Goal: Find specific page/section: Find specific page/section

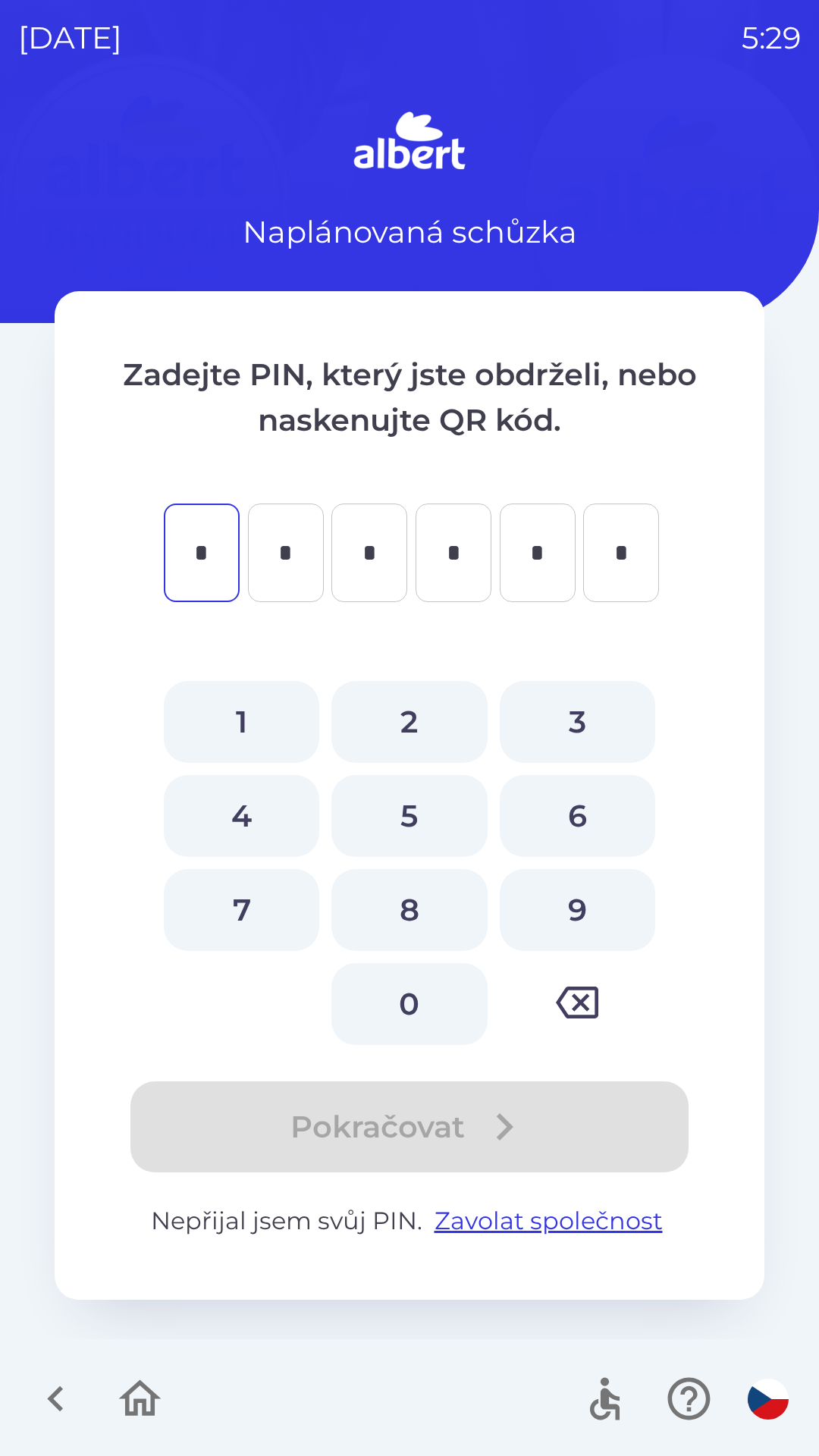
click at [59, 1412] on icon "button" at bounding box center [55, 1399] width 51 height 51
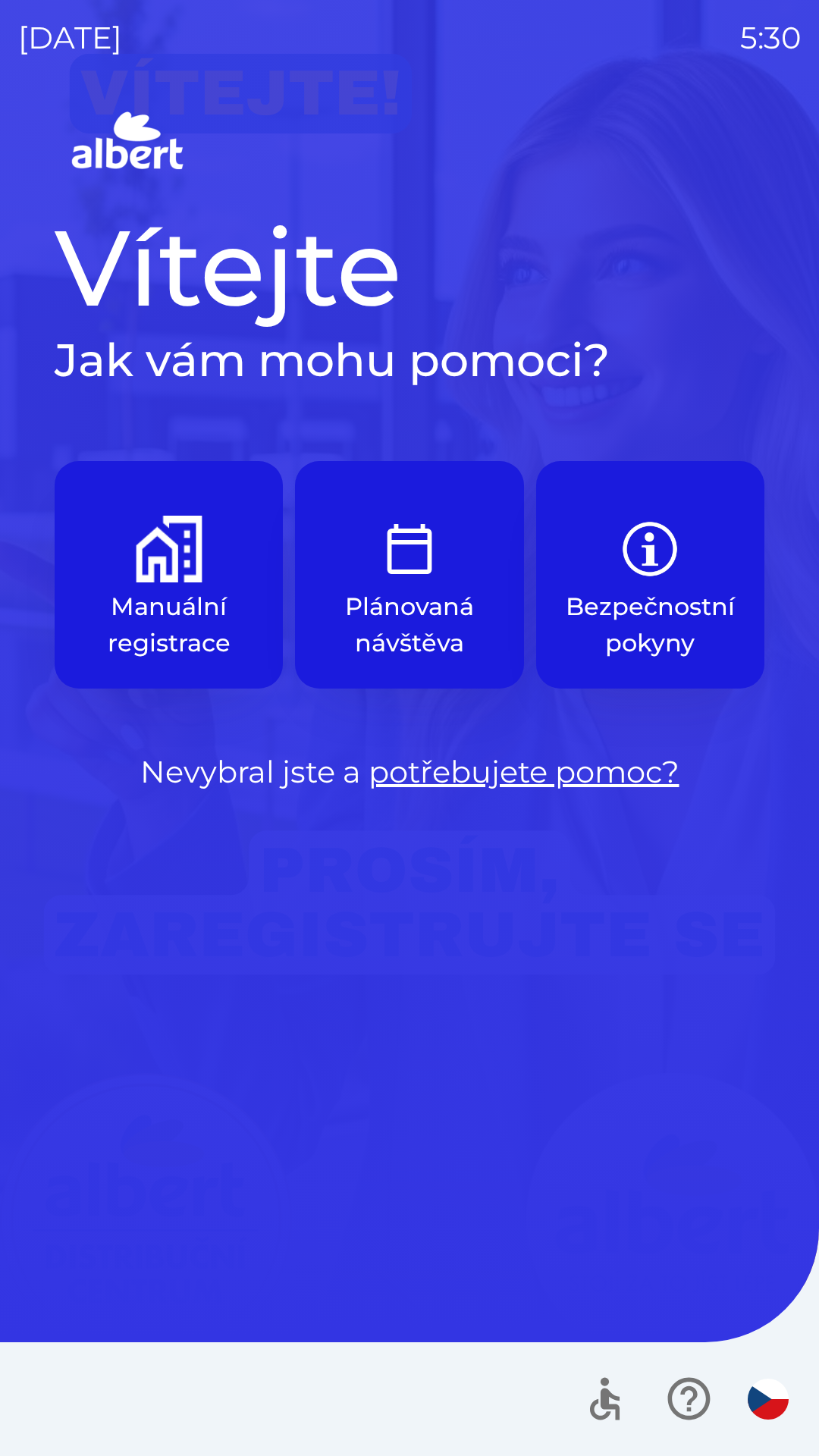
click at [193, 619] on p "Manuální registrace" at bounding box center [168, 625] width 156 height 73
click at [427, 592] on p "Plánovaná návštěva" at bounding box center [409, 625] width 156 height 73
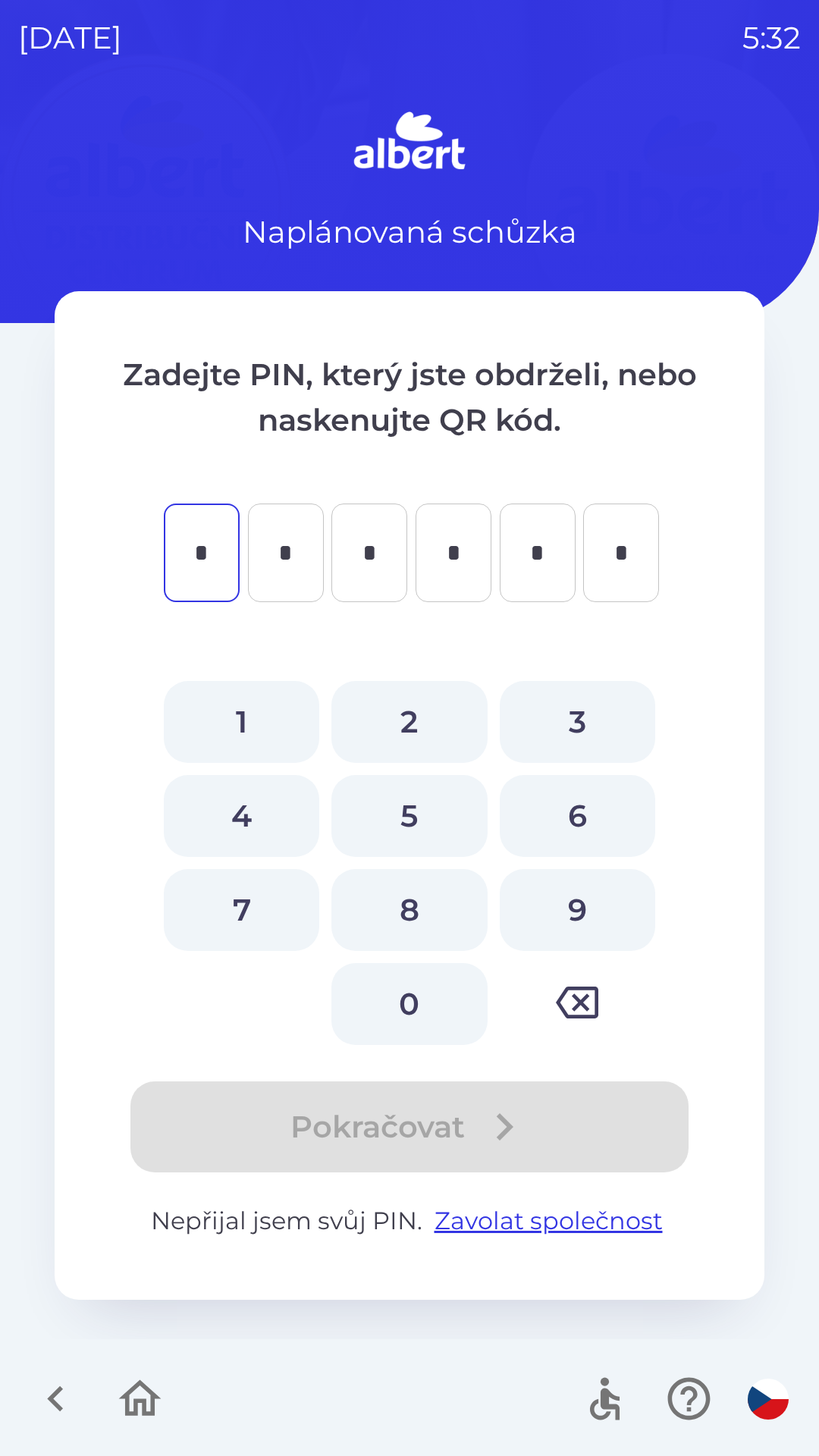
click at [60, 1425] on icon "button" at bounding box center [55, 1399] width 51 height 51
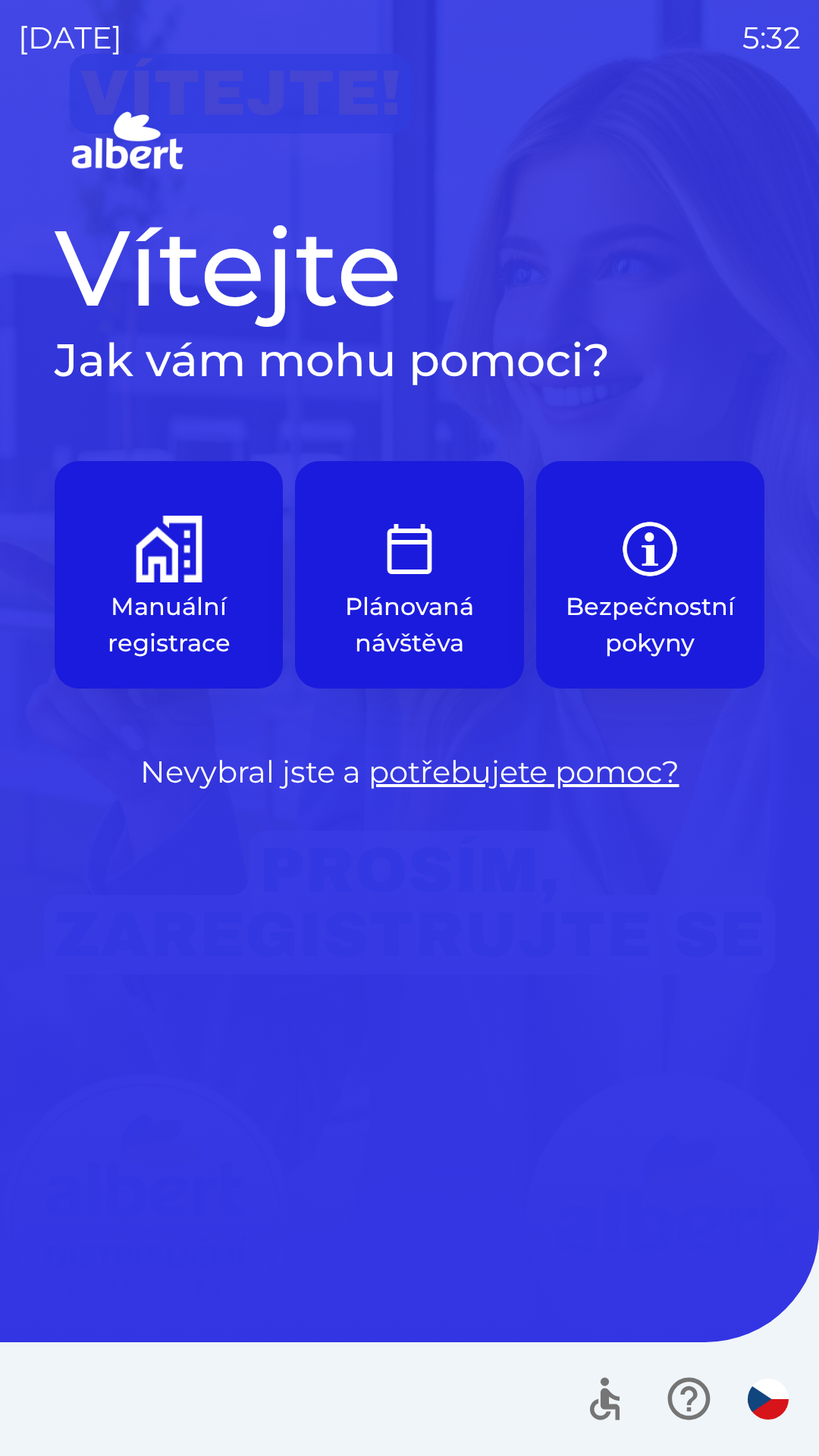
click at [233, 607] on p "Manuální registrace" at bounding box center [168, 625] width 156 height 73
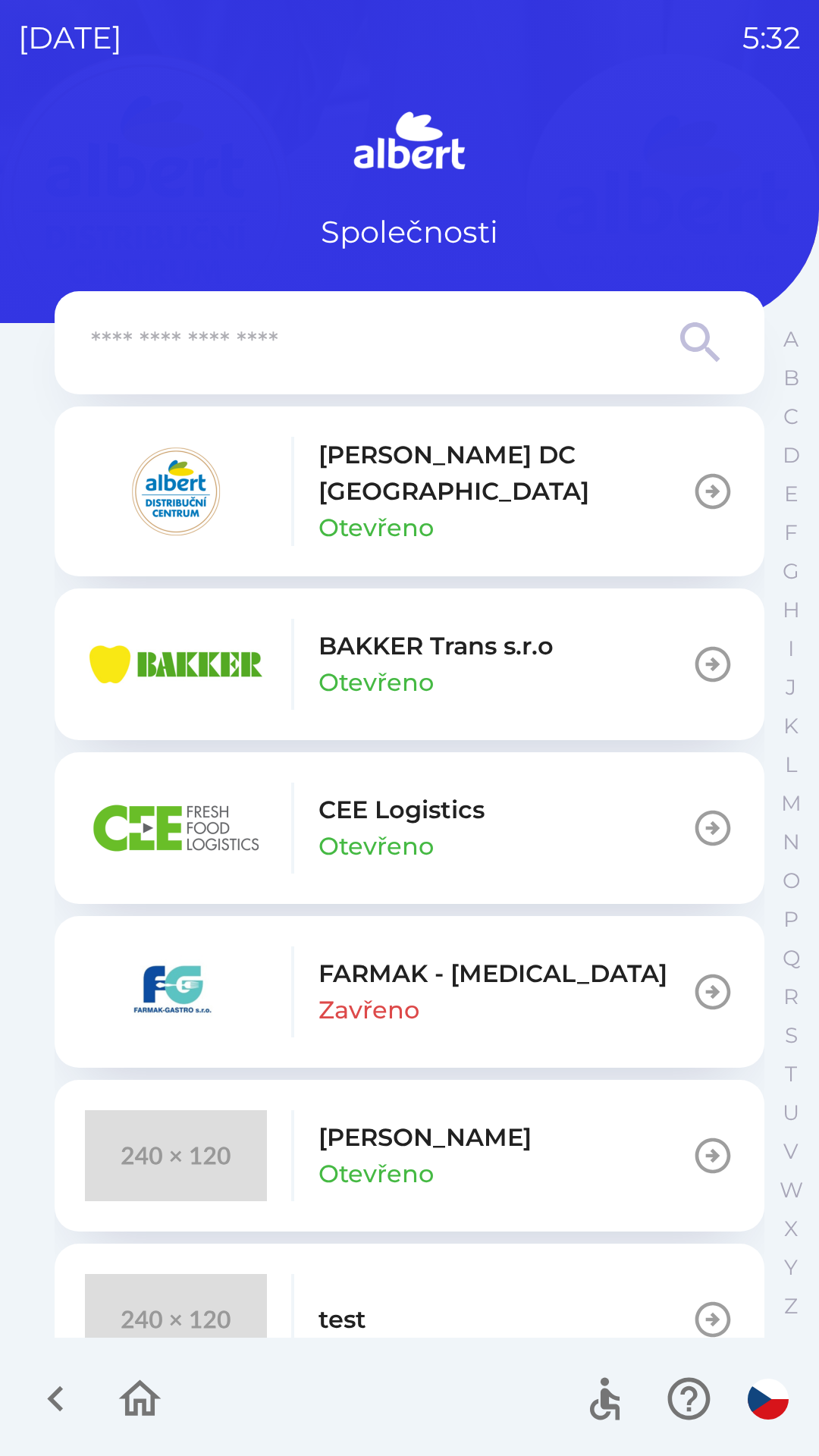
scroll to position [39, 0]
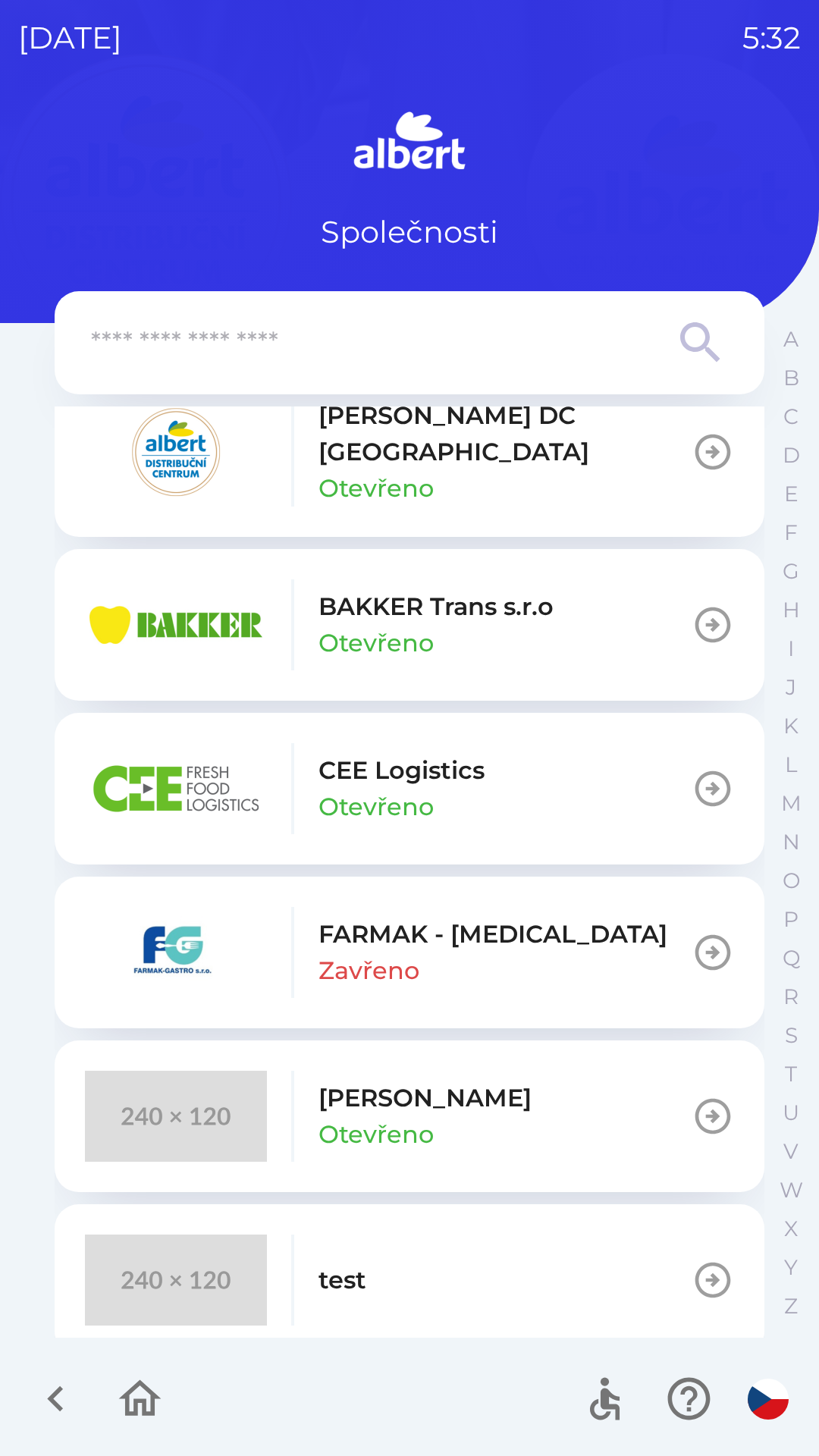
click at [402, 1117] on p "Otevřeno" at bounding box center [377, 1135] width 116 height 36
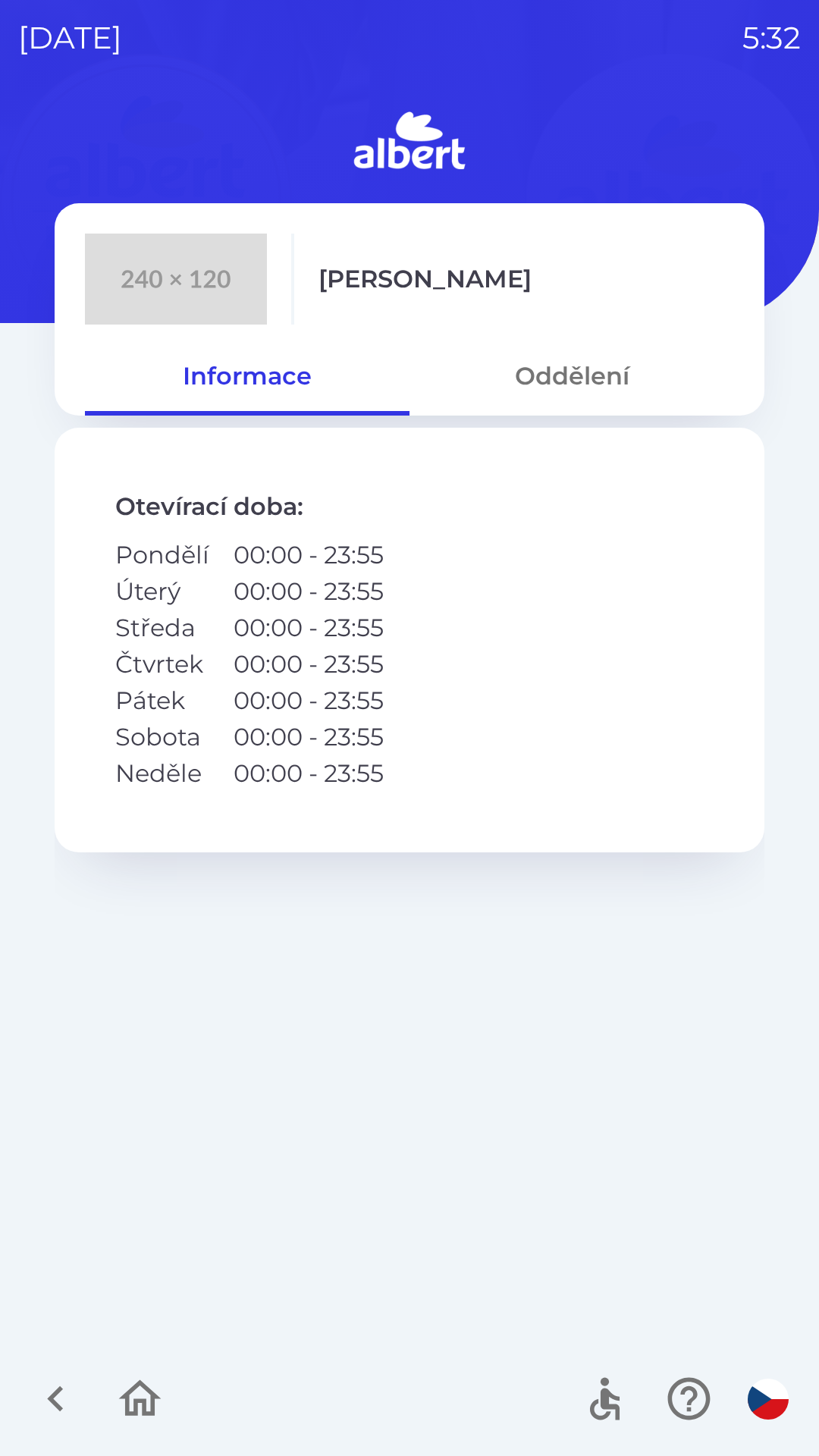
click at [45, 1395] on icon "button" at bounding box center [55, 1399] width 51 height 51
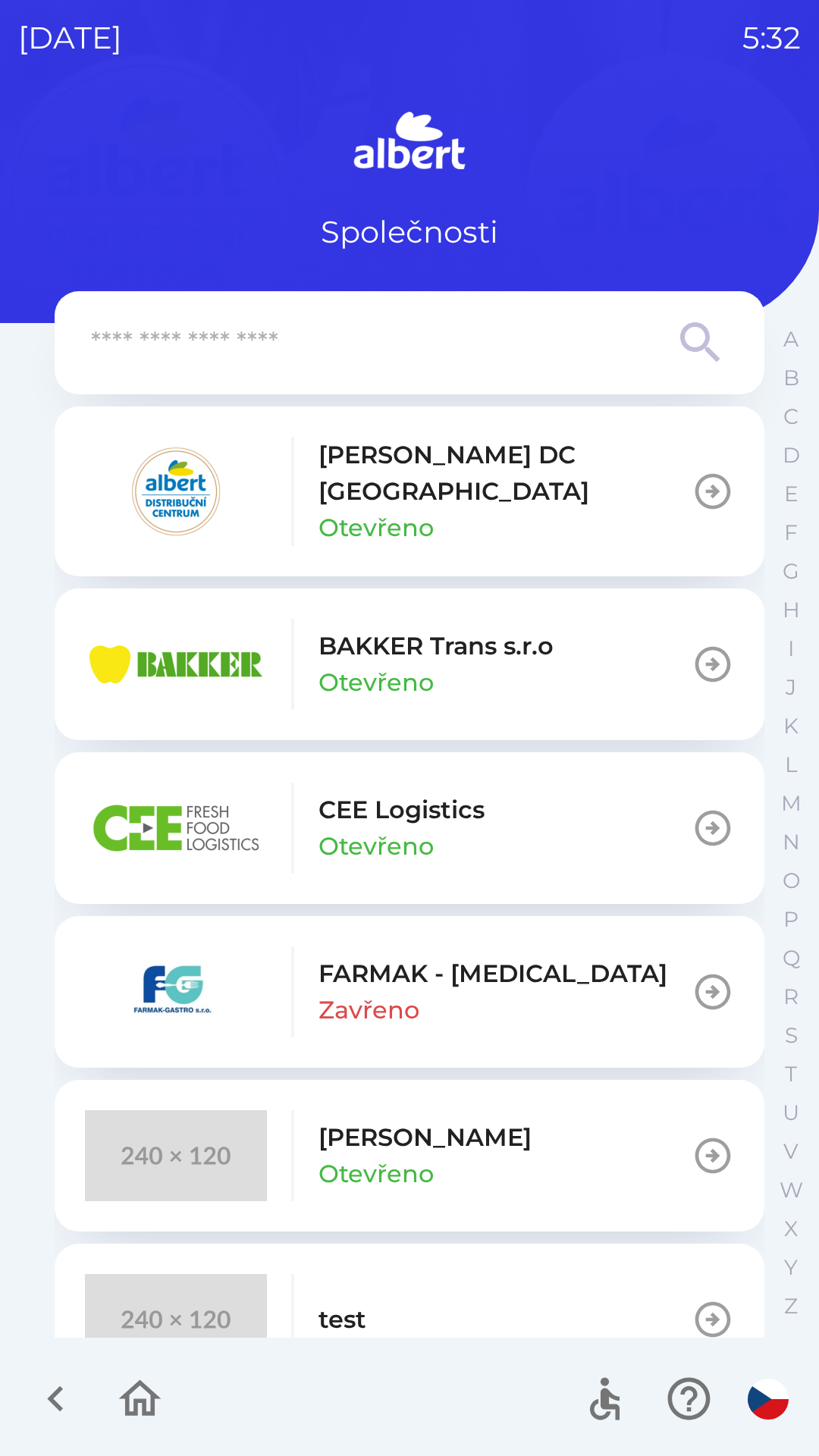
click at [71, 1395] on icon "button" at bounding box center [55, 1399] width 51 height 51
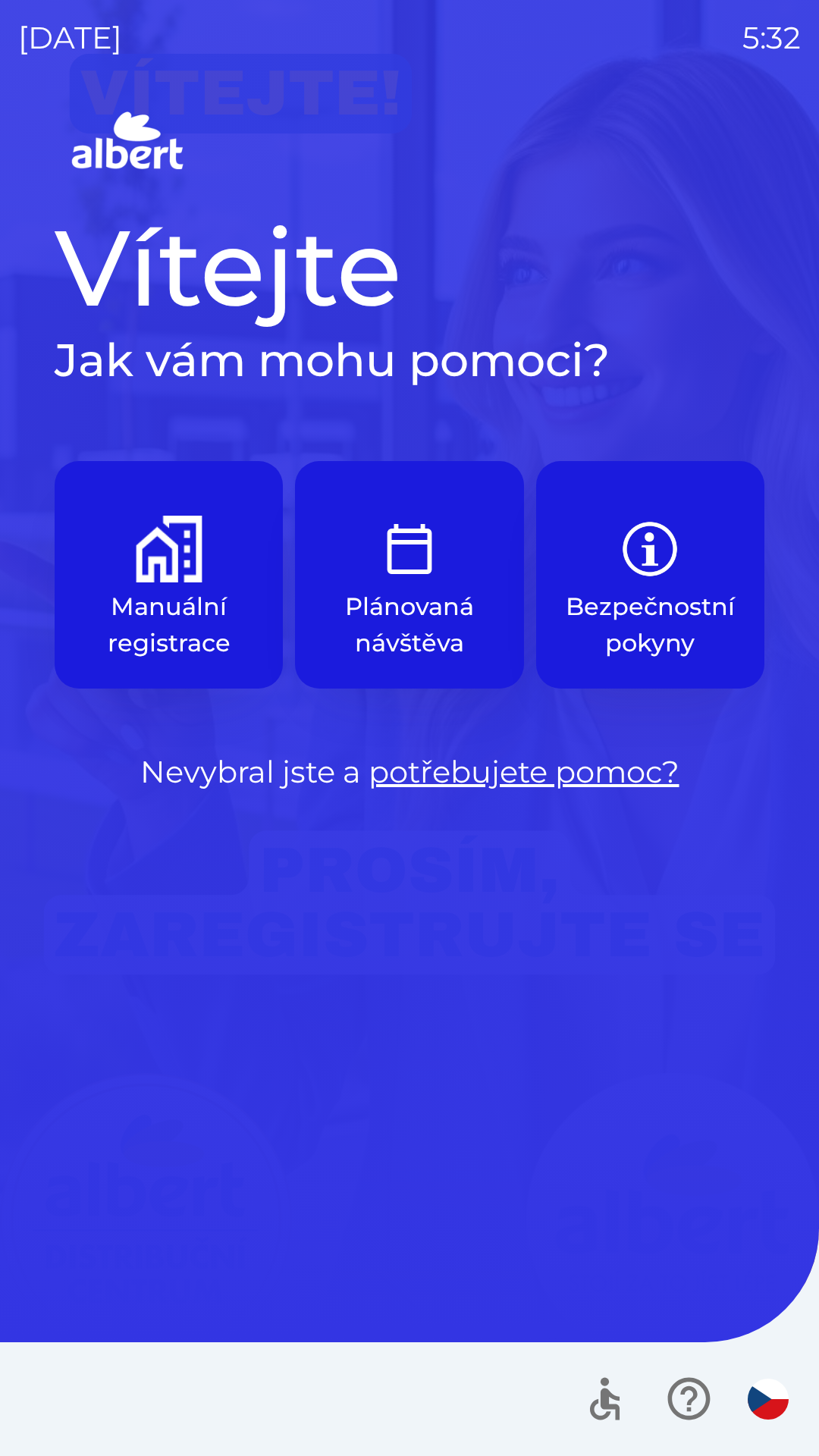
click at [381, 615] on p "Plánovaná návštěva" at bounding box center [409, 625] width 156 height 73
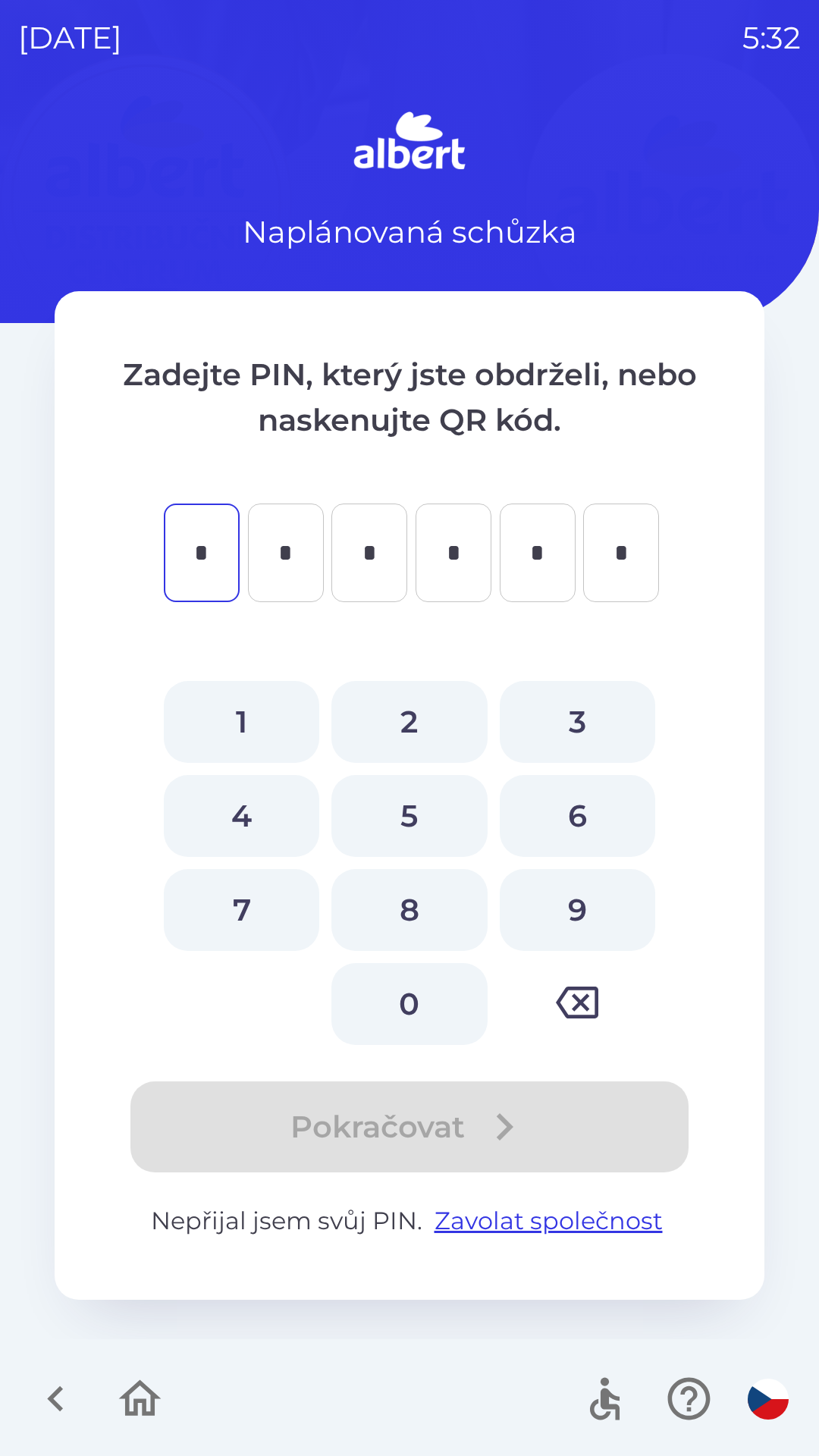
click at [43, 1395] on icon "button" at bounding box center [55, 1399] width 51 height 51
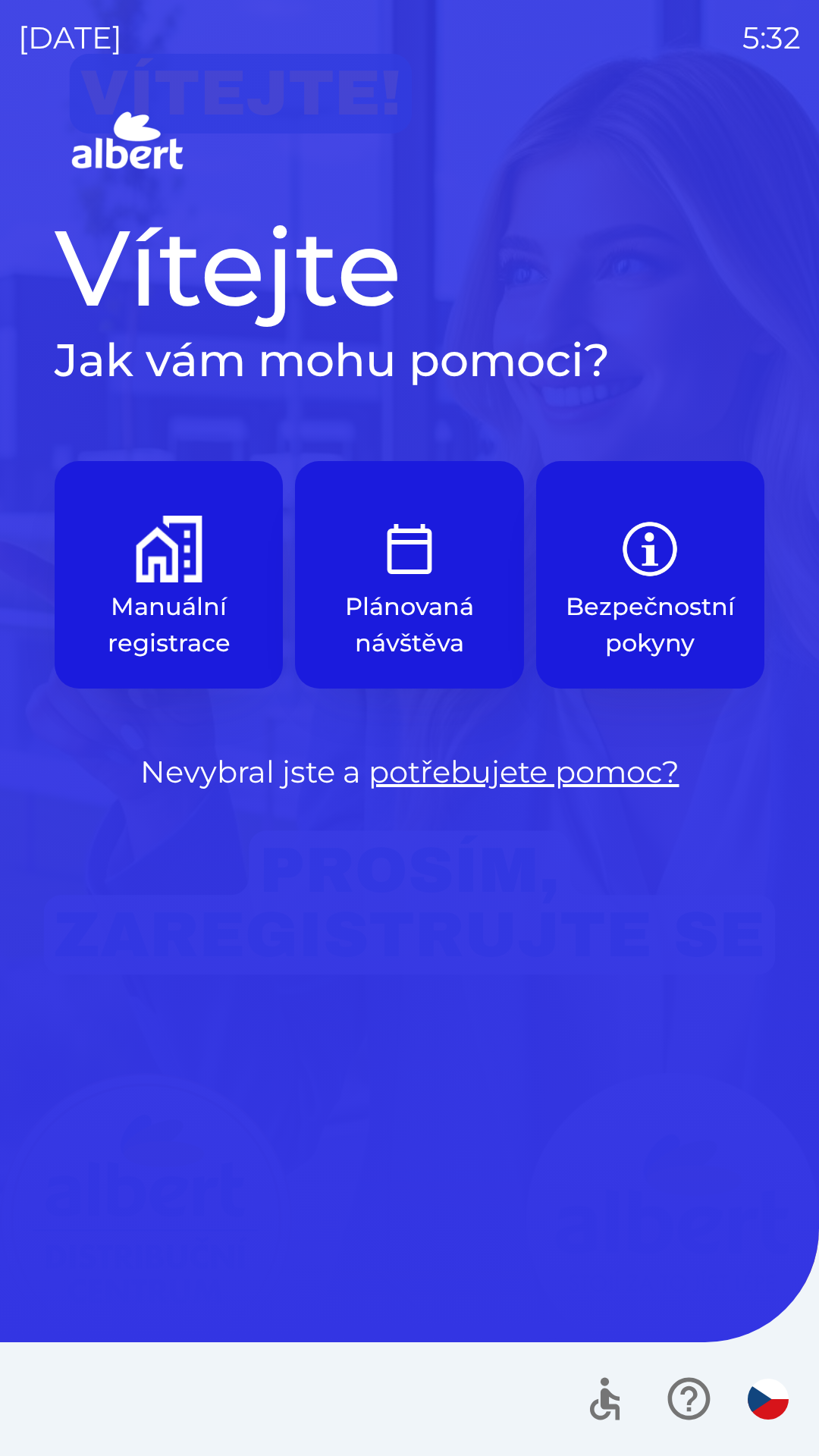
click at [232, 635] on p "Manuální registrace" at bounding box center [168, 625] width 156 height 73
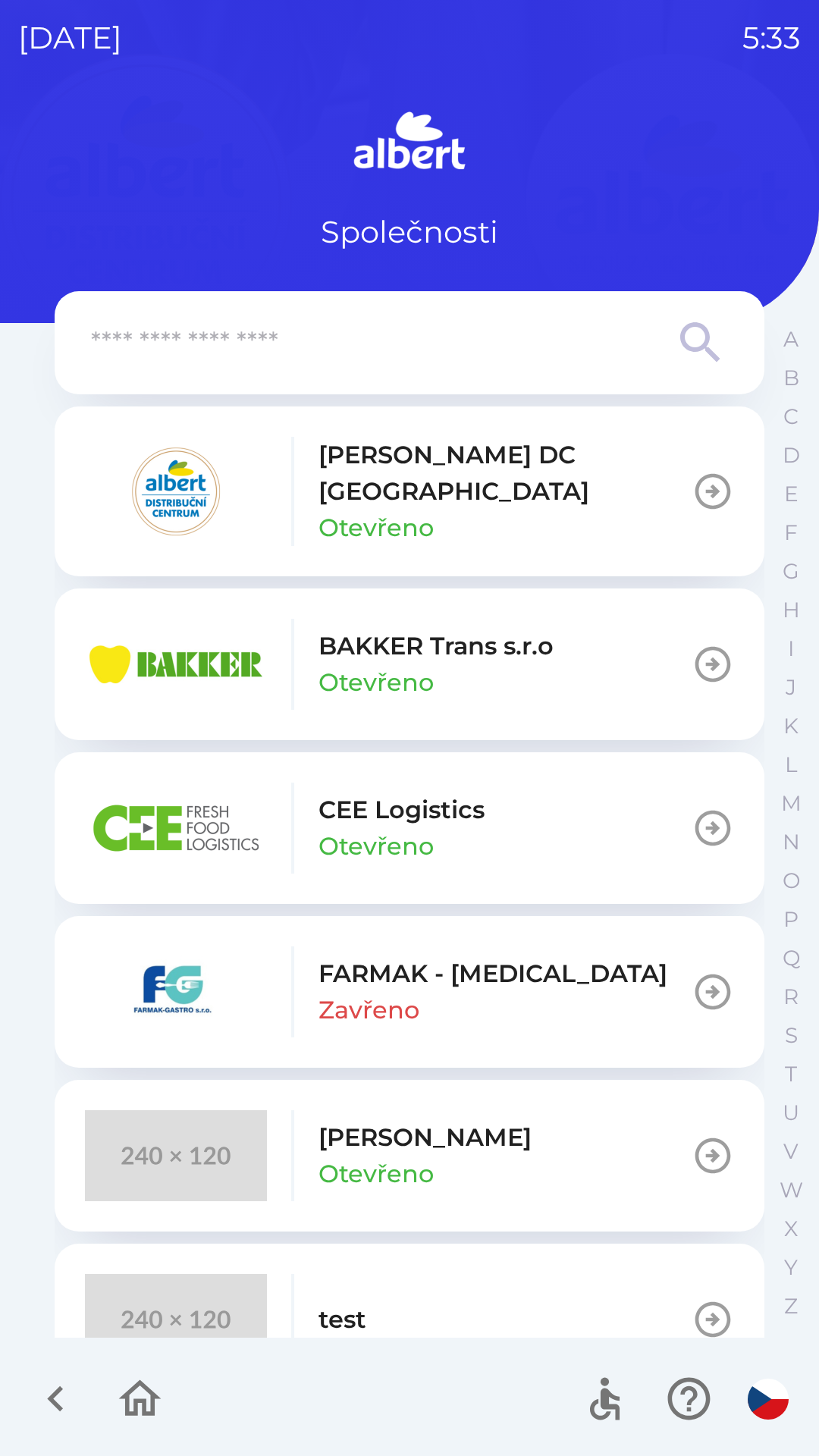
click at [503, 493] on div "[PERSON_NAME] DC [GEOGRAPHIC_DATA] Otevřeno" at bounding box center [505, 491] width 373 height 109
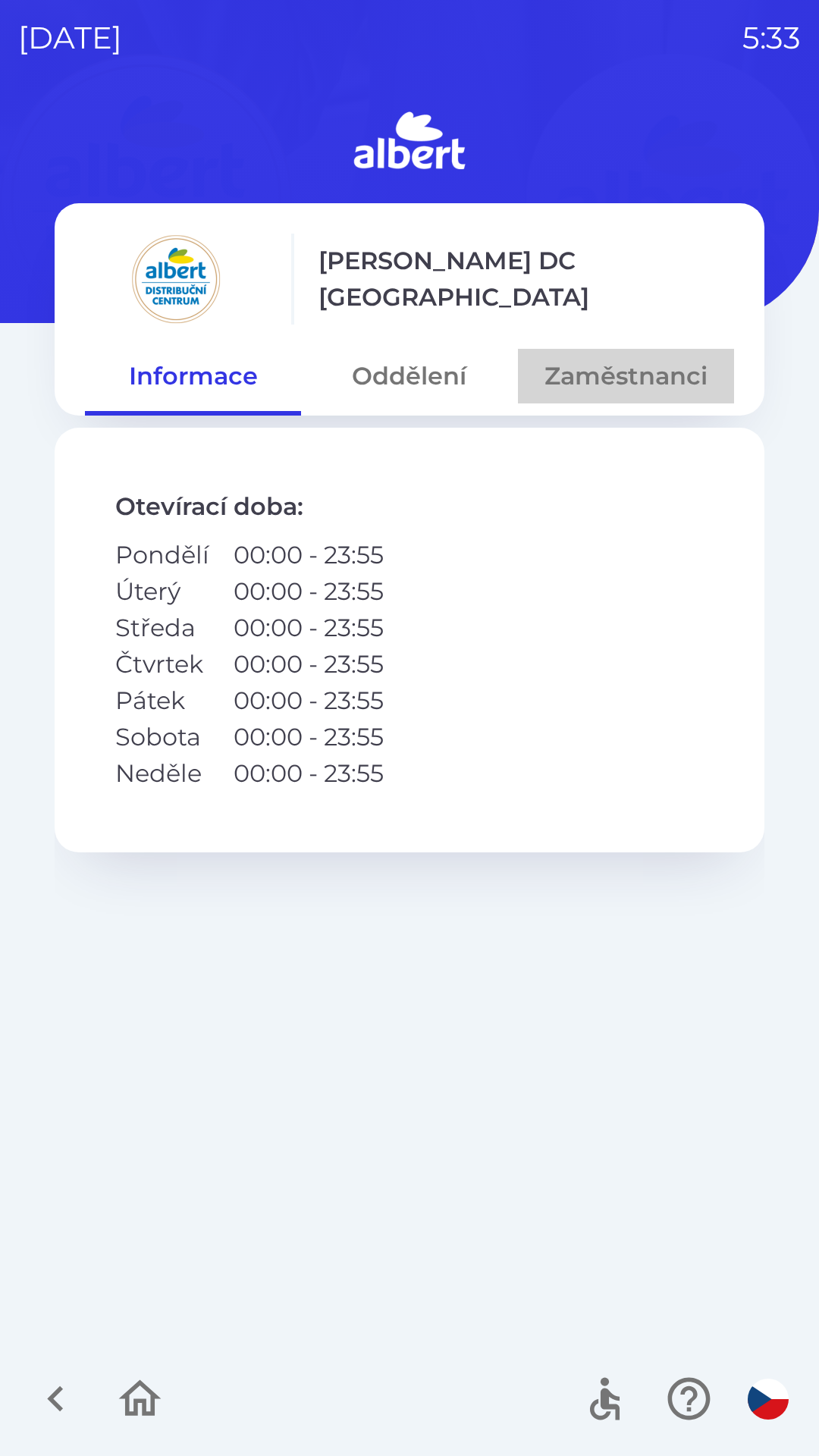
click at [620, 384] on button "Zaměstnanci" at bounding box center [626, 376] width 216 height 54
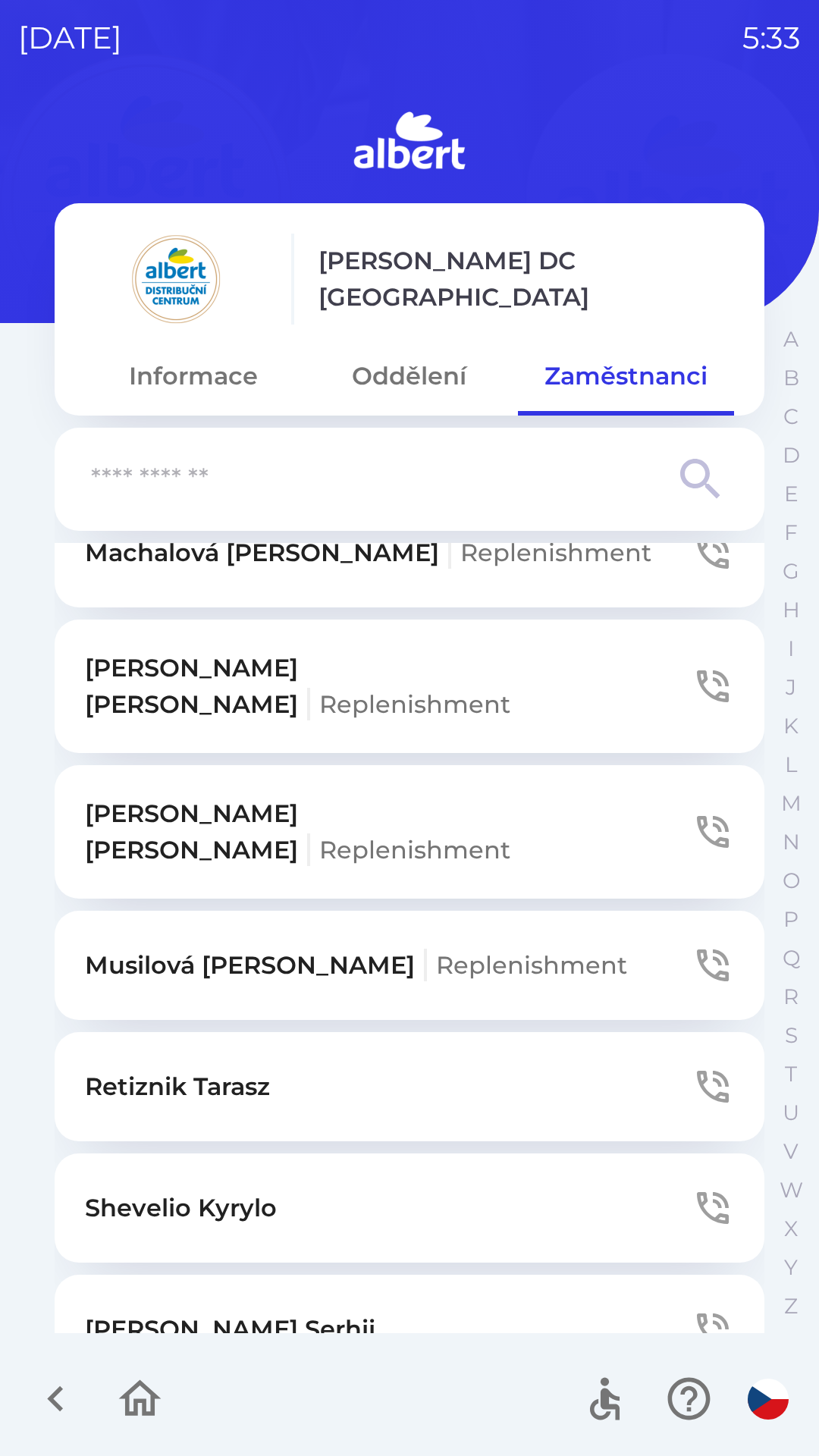
scroll to position [3284, 0]
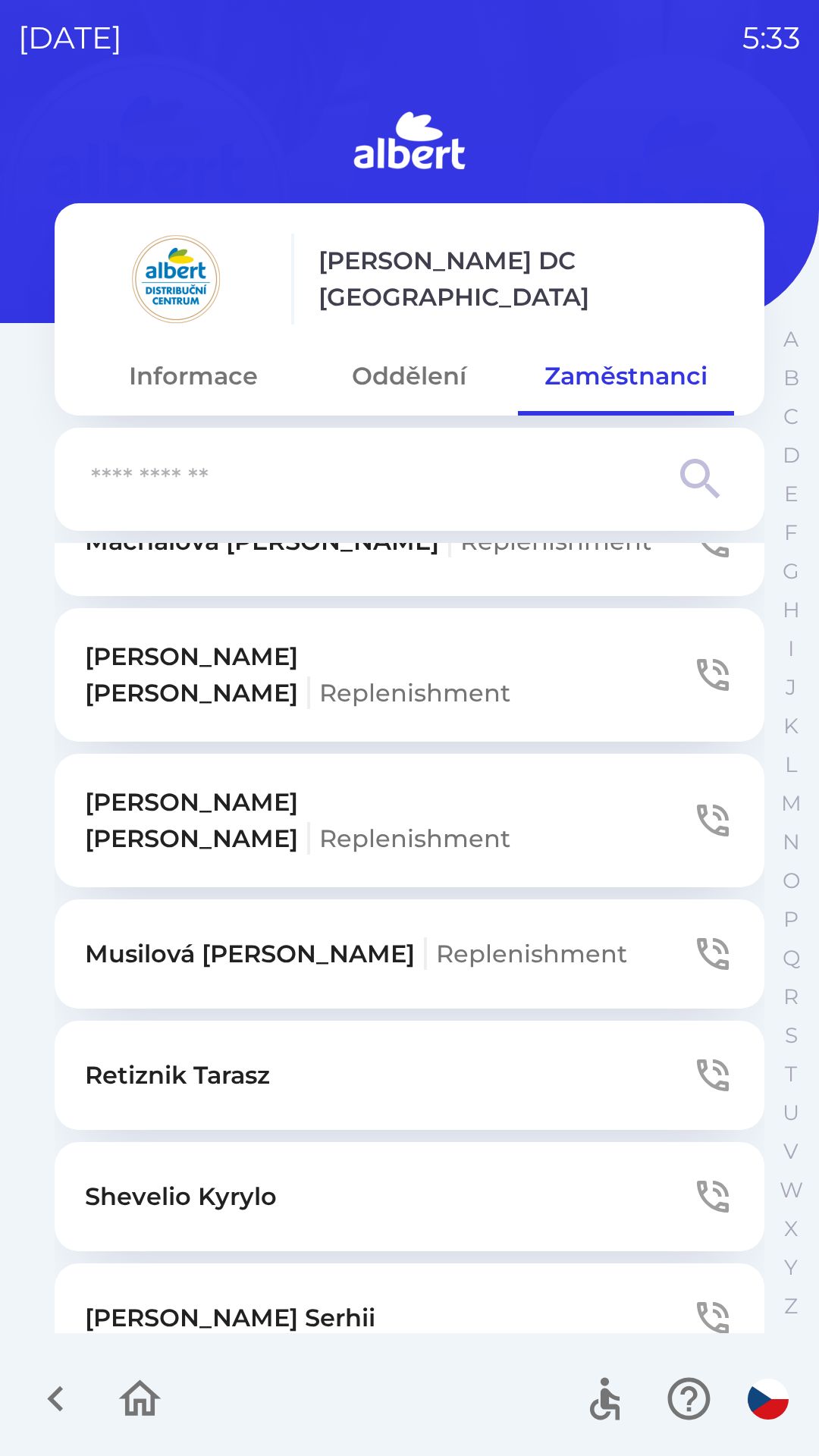
click at [697, 1060] on icon "button" at bounding box center [713, 1076] width 32 height 32
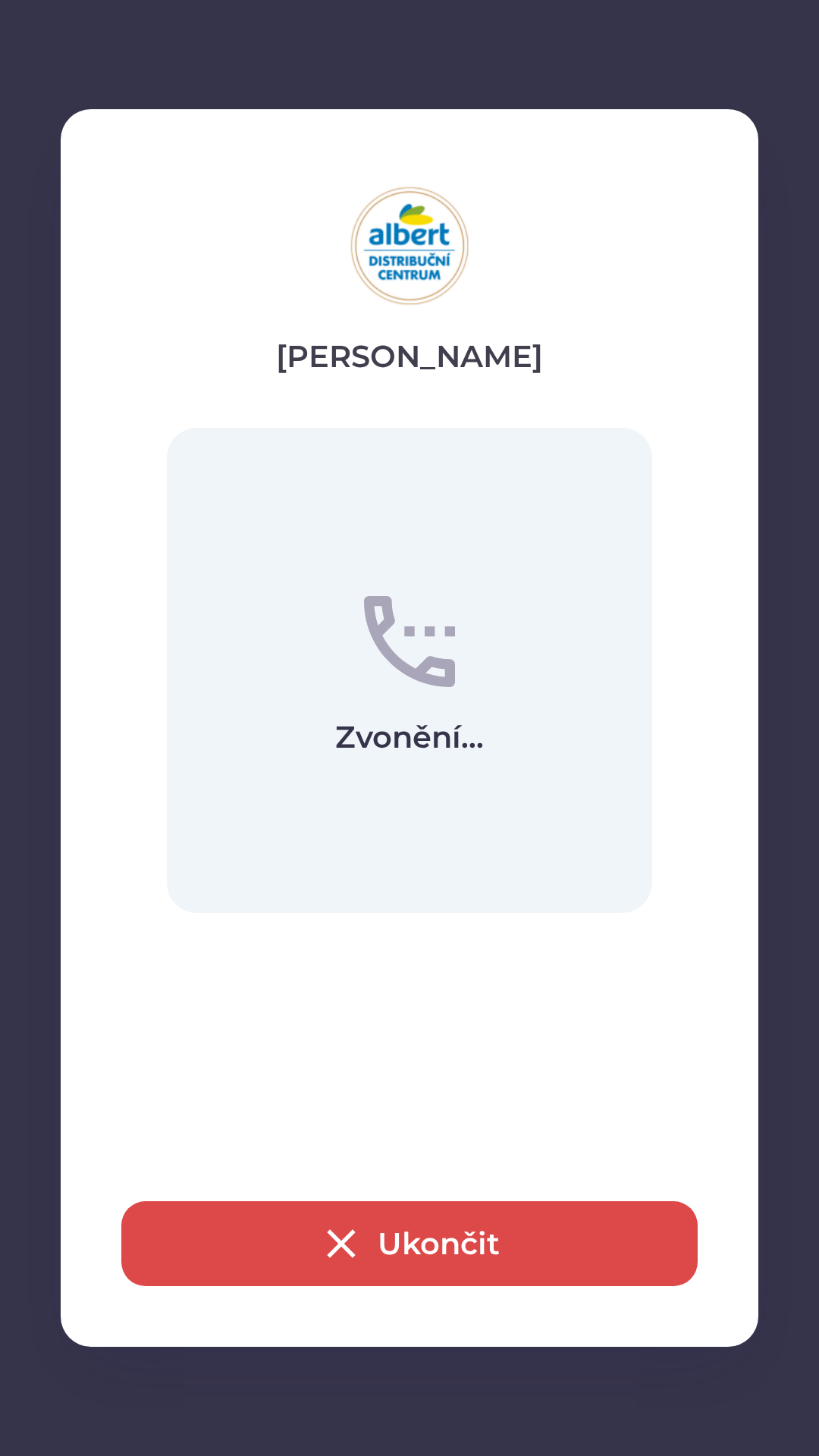
click at [464, 1254] on button "Ukončit" at bounding box center [410, 1243] width 577 height 85
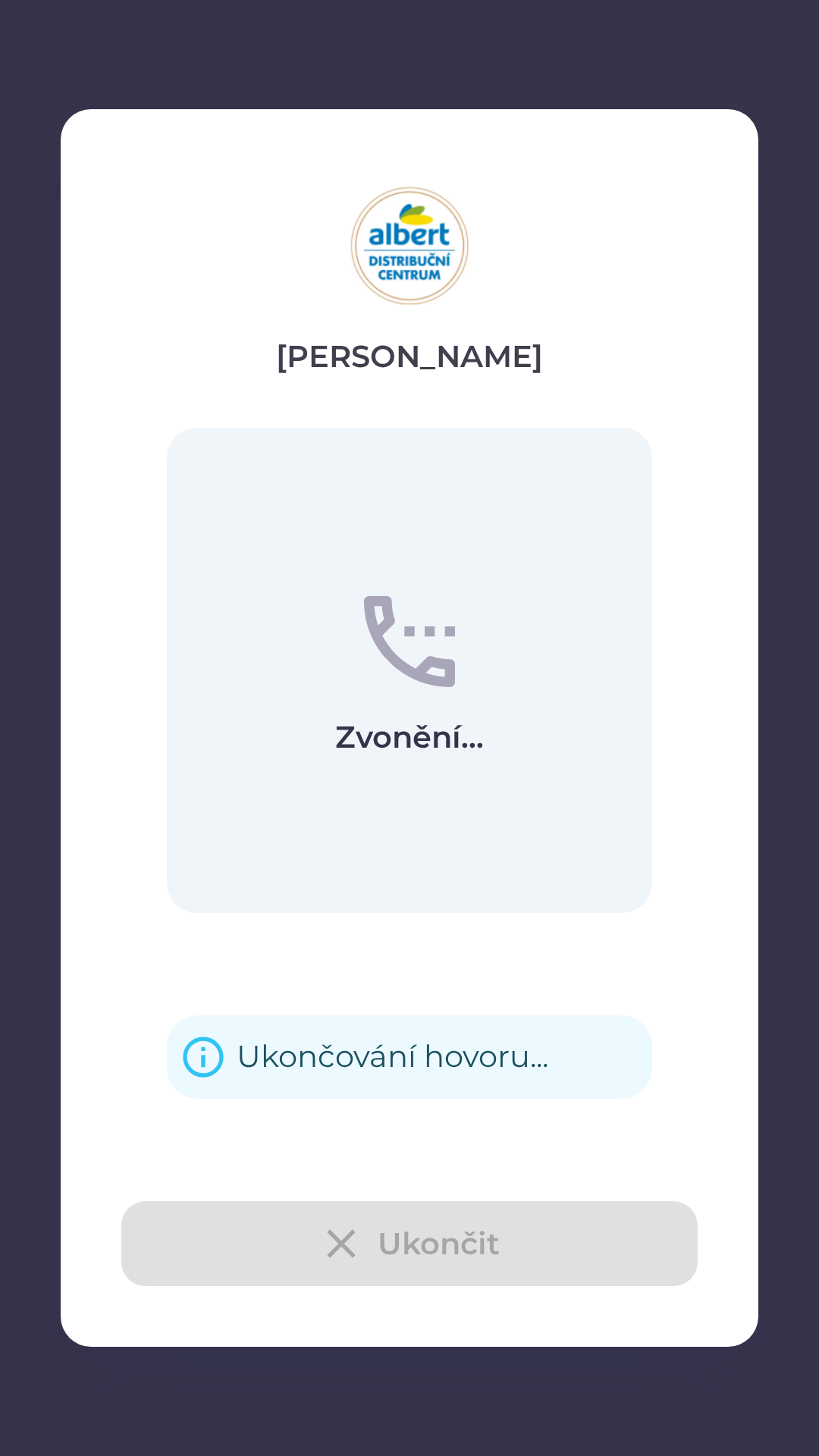
click at [479, 1079] on div "Ukončování hovoru..." at bounding box center [393, 1057] width 312 height 59
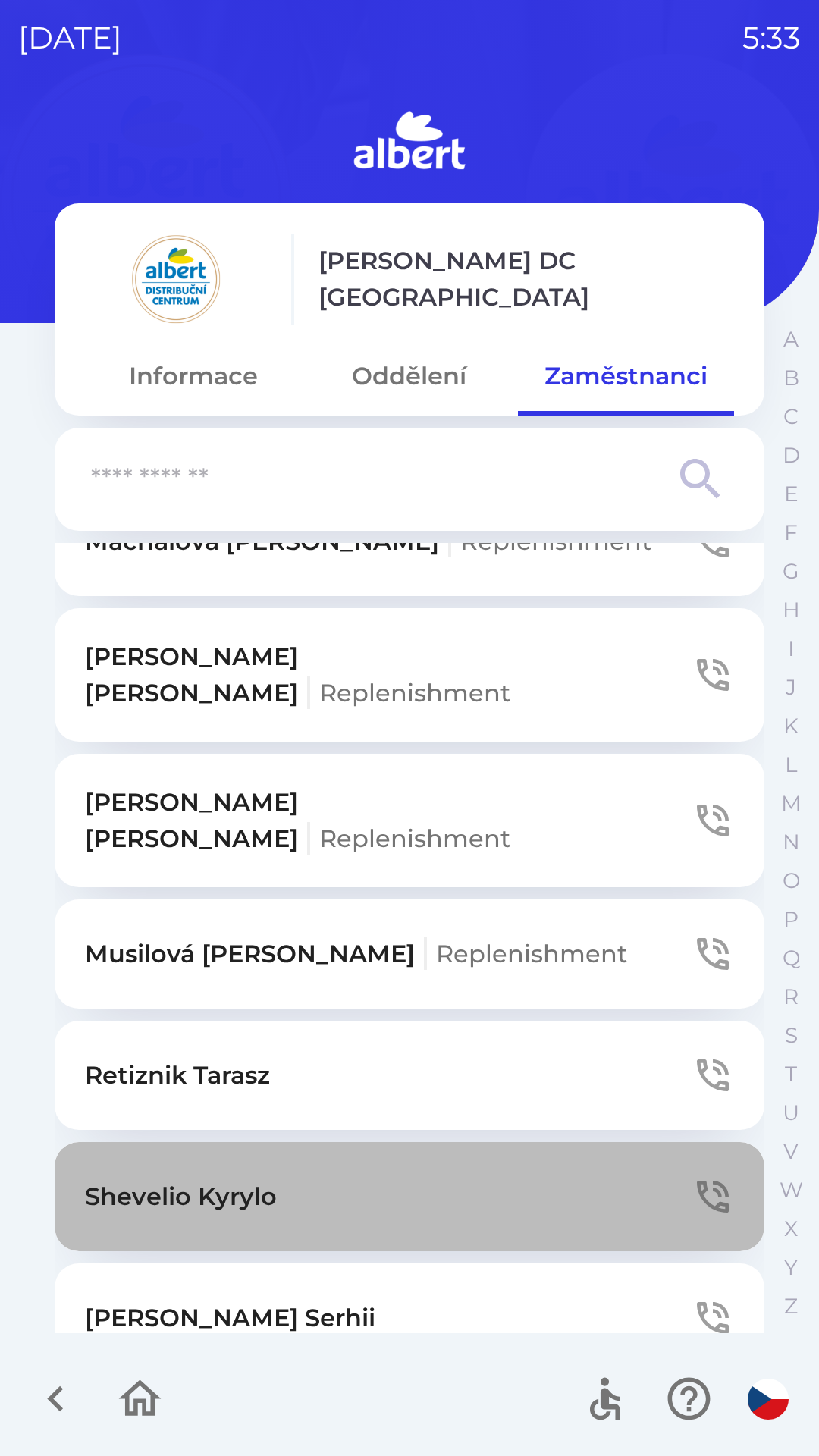
click at [697, 1181] on icon "button" at bounding box center [713, 1197] width 32 height 32
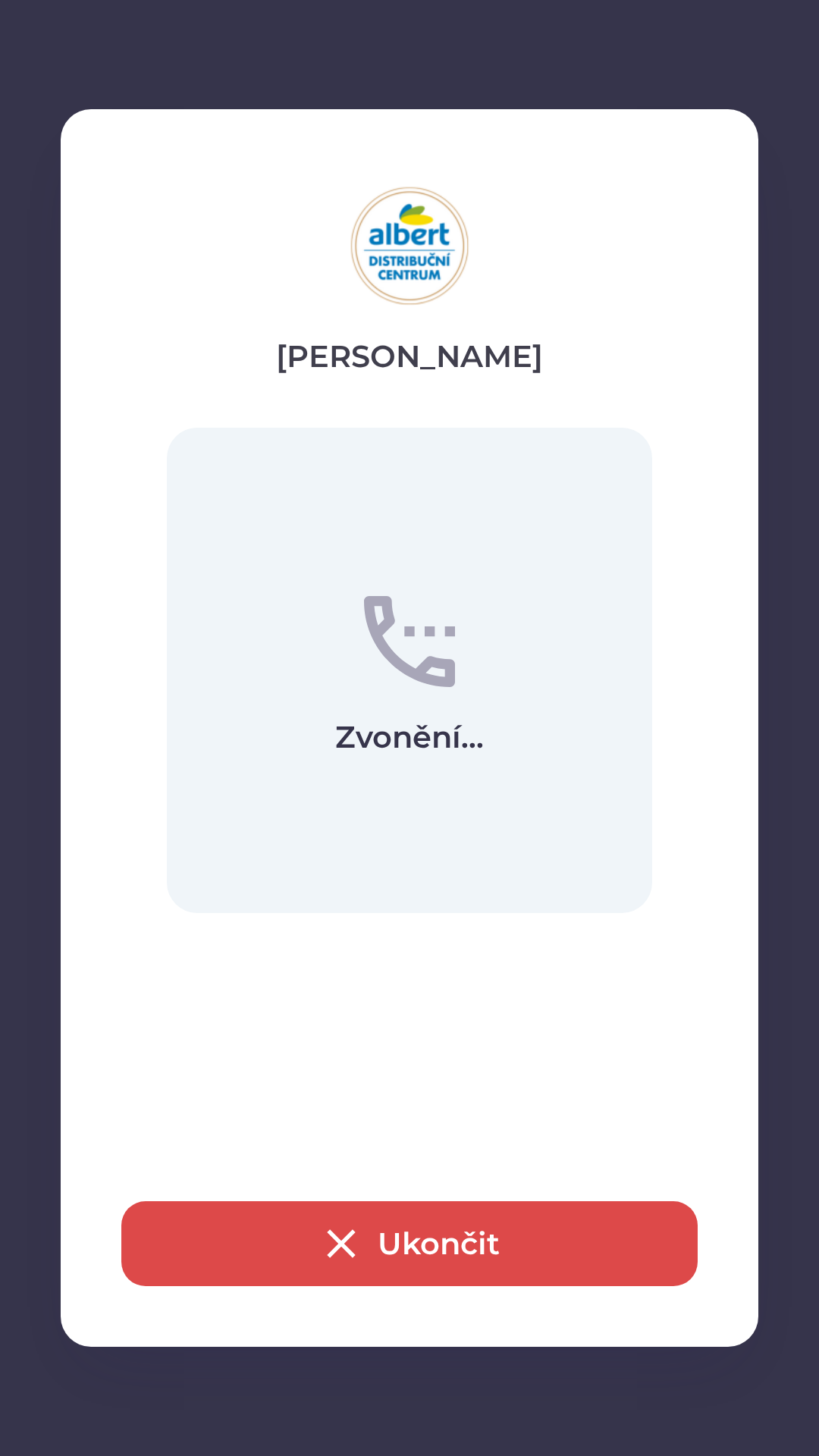
click at [410, 1263] on button "Ukončit" at bounding box center [410, 1243] width 577 height 85
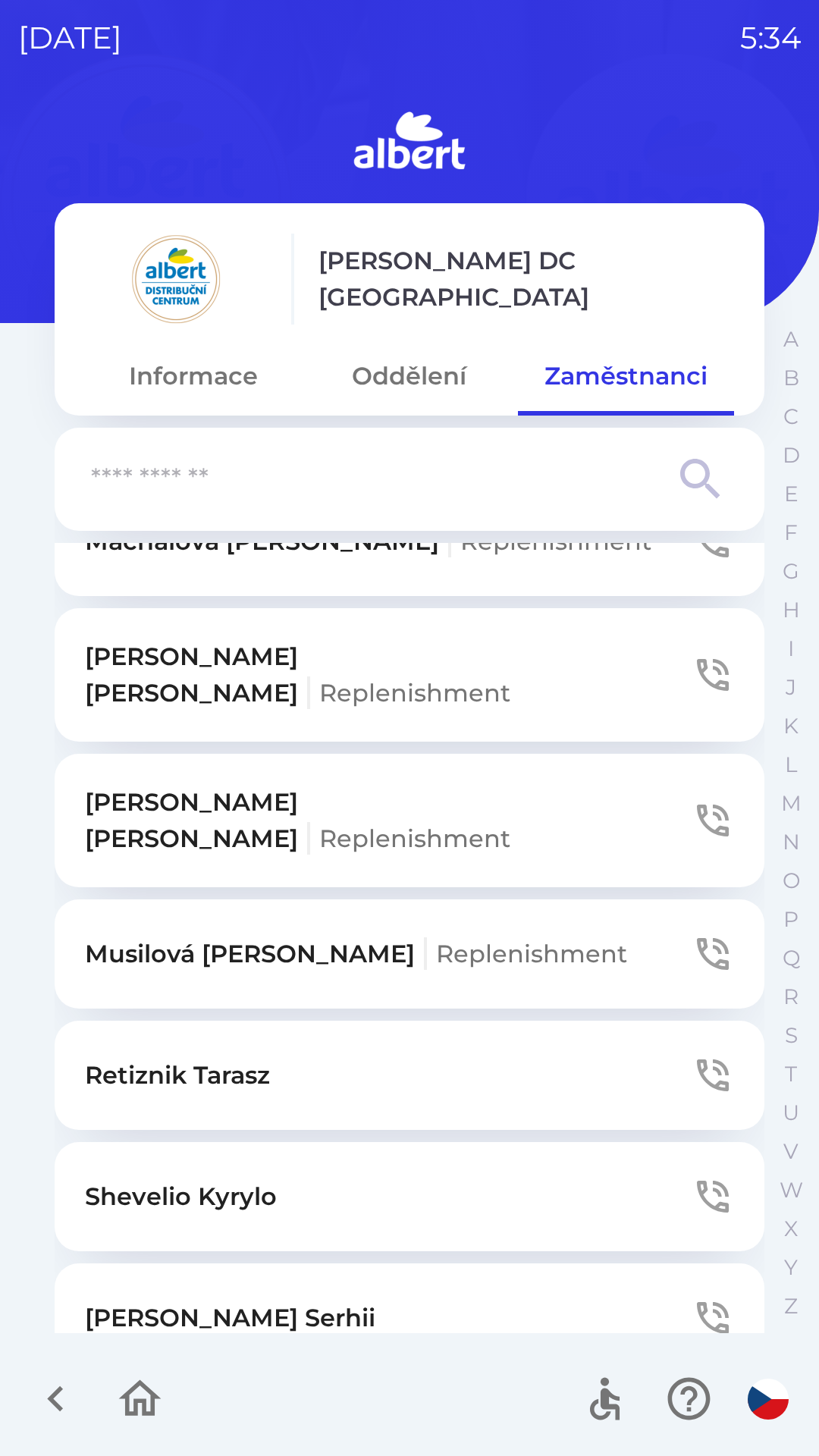
click at [694, 1297] on icon "button" at bounding box center [713, 1318] width 43 height 43
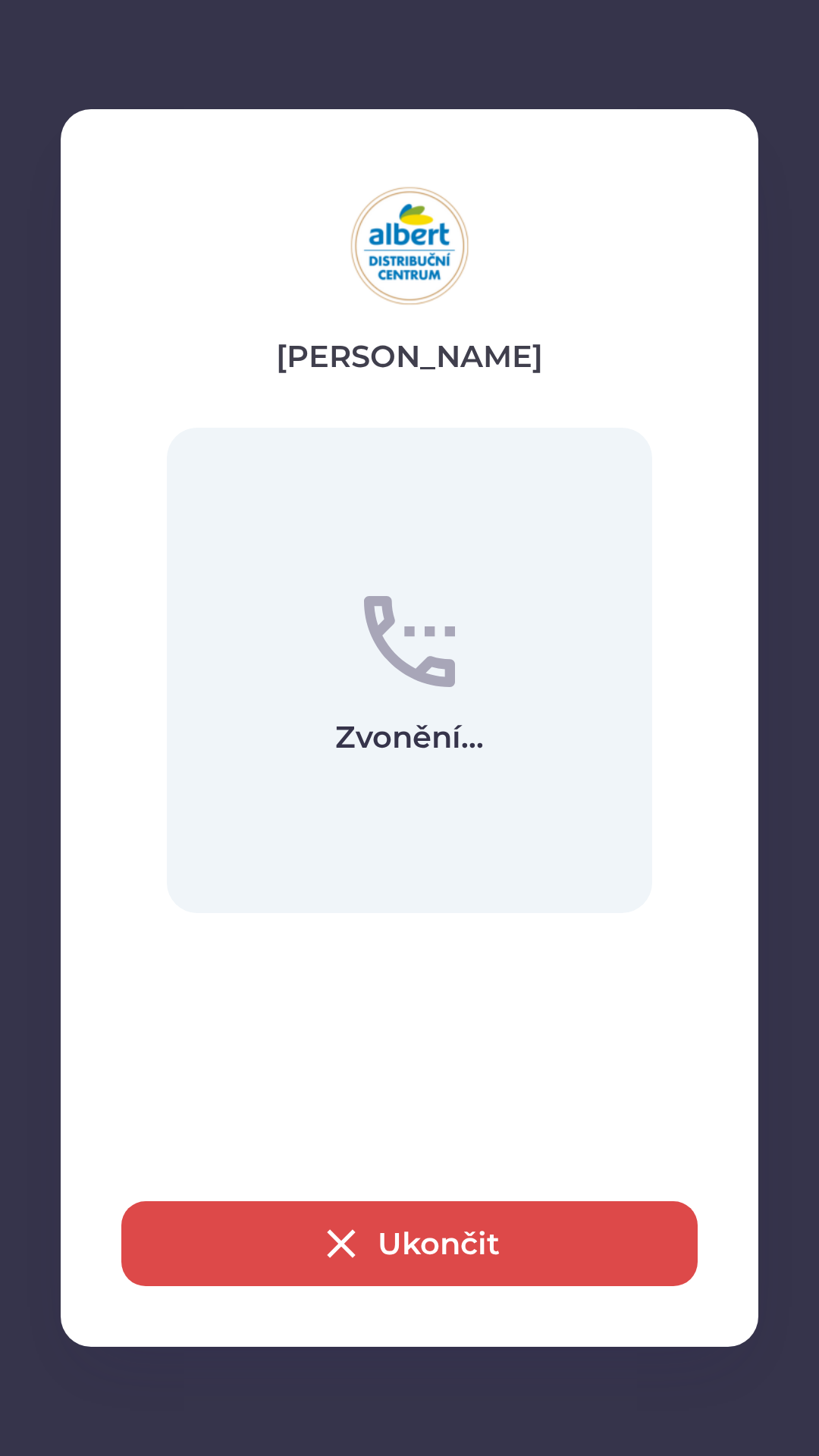
click at [377, 1255] on button "Ukončit" at bounding box center [410, 1243] width 577 height 85
